Goal: Communication & Community: Answer question/provide support

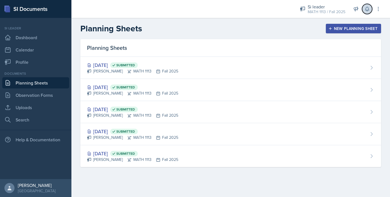
click at [368, 11] on icon at bounding box center [368, 9] width 6 height 6
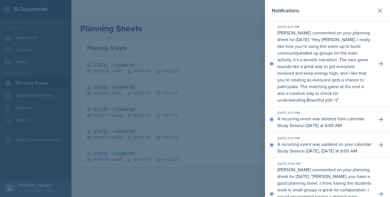
scroll to position [85, 0]
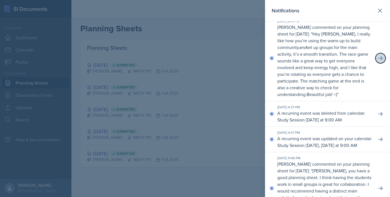
click at [377, 55] on button at bounding box center [381, 58] width 10 height 10
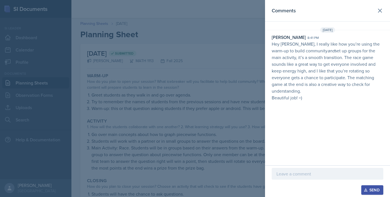
click at [290, 171] on p at bounding box center [328, 173] width 102 height 7
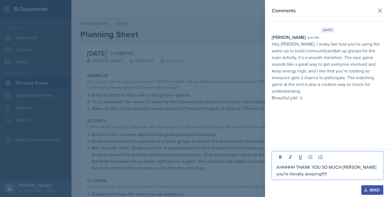
click at [292, 175] on p "AHHHHH THANK YOU SO MUCH [PERSON_NAME] you're literally amazing!!!!!" at bounding box center [328, 169] width 102 height 13
click at [314, 175] on p "AHHHHH THANK YOU SO MUCH [PERSON_NAME] you're literally so amazing!!!!!" at bounding box center [328, 169] width 102 height 13
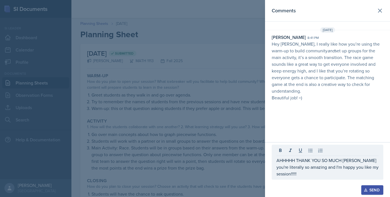
click at [371, 191] on div "Send" at bounding box center [372, 189] width 15 height 4
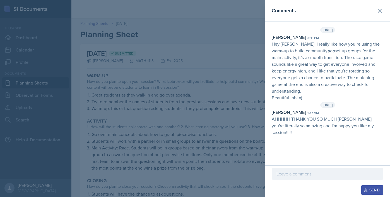
click at [251, 63] on div at bounding box center [195, 98] width 390 height 197
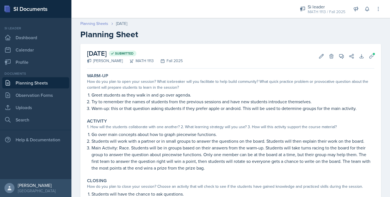
click at [93, 21] on link "Planning Sheets" at bounding box center [94, 24] width 28 height 6
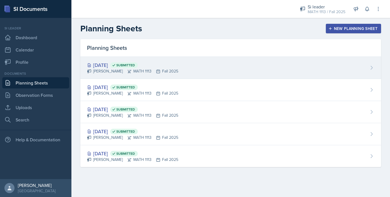
click at [339, 67] on div "[DATE] Submitted [PERSON_NAME] MATH 1113 Fall 2025" at bounding box center [230, 68] width 301 height 22
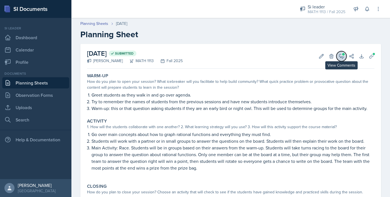
click at [342, 57] on icon at bounding box center [342, 56] width 6 height 6
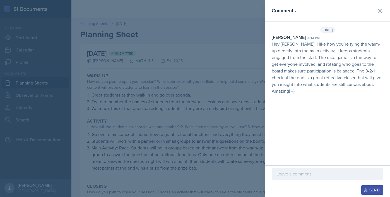
click at [292, 177] on div at bounding box center [328, 174] width 112 height 12
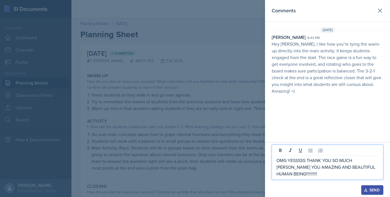
click at [362, 175] on p "OMG YESSSSS THANK YOU SO MUCH [PERSON_NAME] YOU AMAZING AND BEAUTIFUL HUMAN BEI…" at bounding box center [328, 167] width 102 height 20
click at [362, 174] on p "OMG YESSSSS THANK YOU SO MUCH [PERSON_NAME] YOU AMAZING AND BEAUTIFUL HUMAN BEI…" at bounding box center [328, 167] width 102 height 20
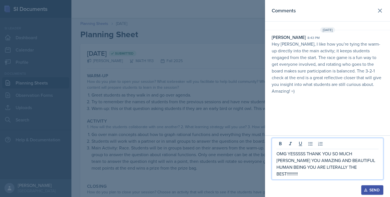
click at [367, 188] on icon "button" at bounding box center [366, 190] width 4 height 4
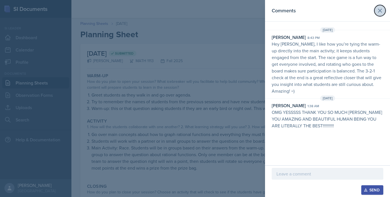
click at [381, 12] on icon at bounding box center [380, 10] width 7 height 7
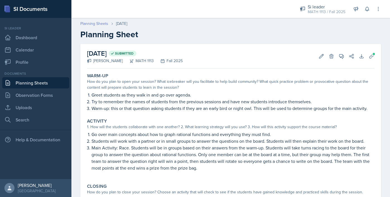
click at [99, 23] on link "Planning Sheets" at bounding box center [94, 24] width 28 height 6
